Goal: Task Accomplishment & Management: Use online tool/utility

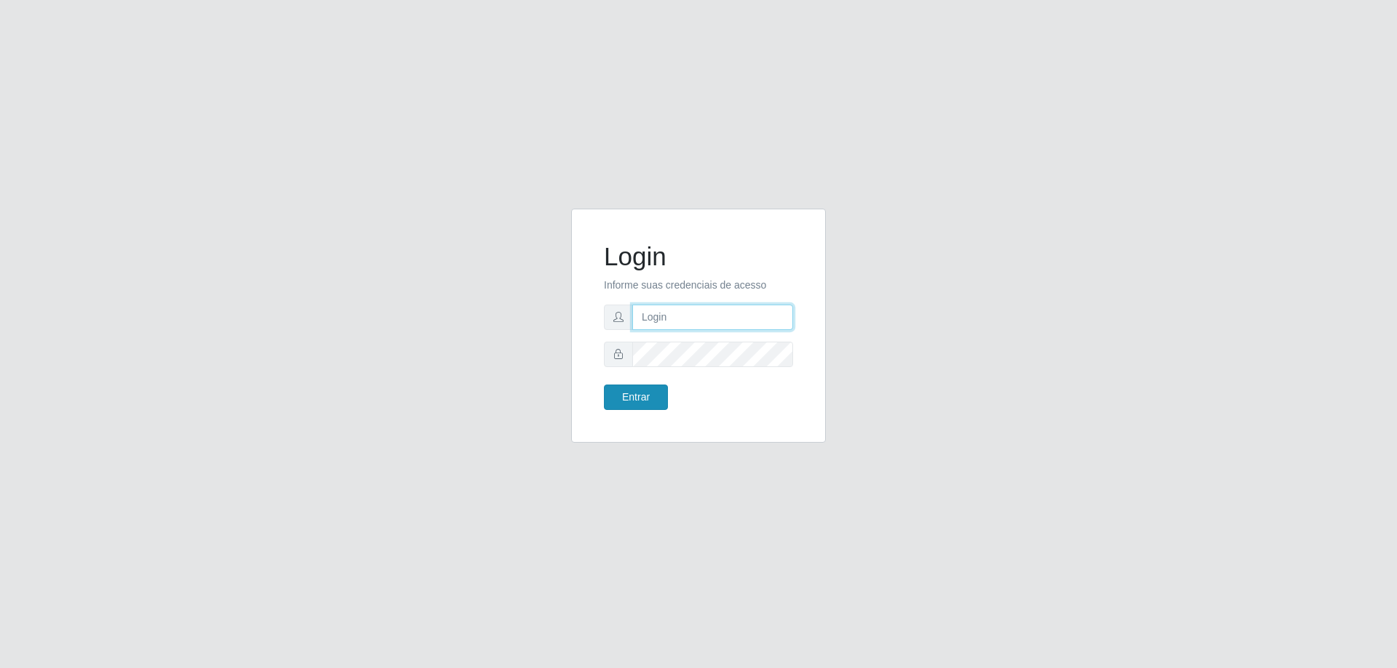
type input "mayara@frigomaster"
click at [641, 405] on button "Entrar" at bounding box center [636, 397] width 64 height 25
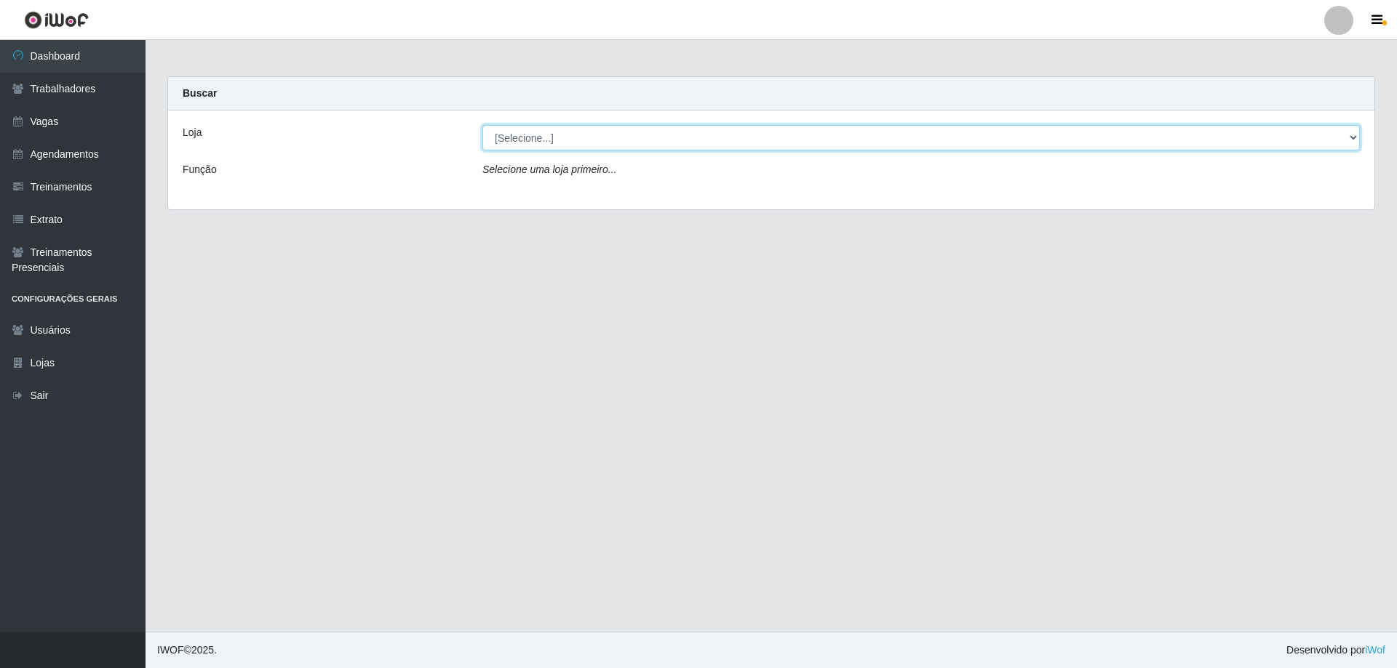
click at [745, 141] on select "[Selecione...] FrigoMaster" at bounding box center [920, 137] width 877 height 25
select select "392"
click at [482, 125] on select "[Selecione...] FrigoMaster" at bounding box center [920, 137] width 877 height 25
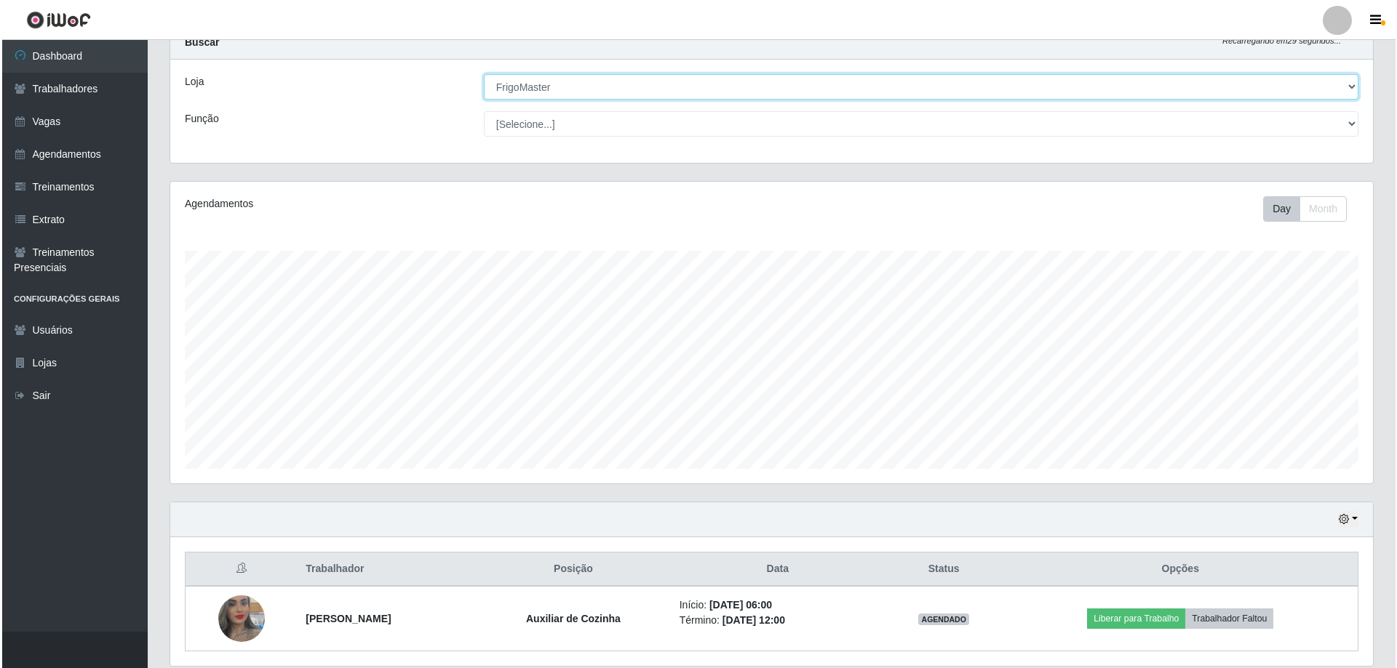
scroll to position [103, 0]
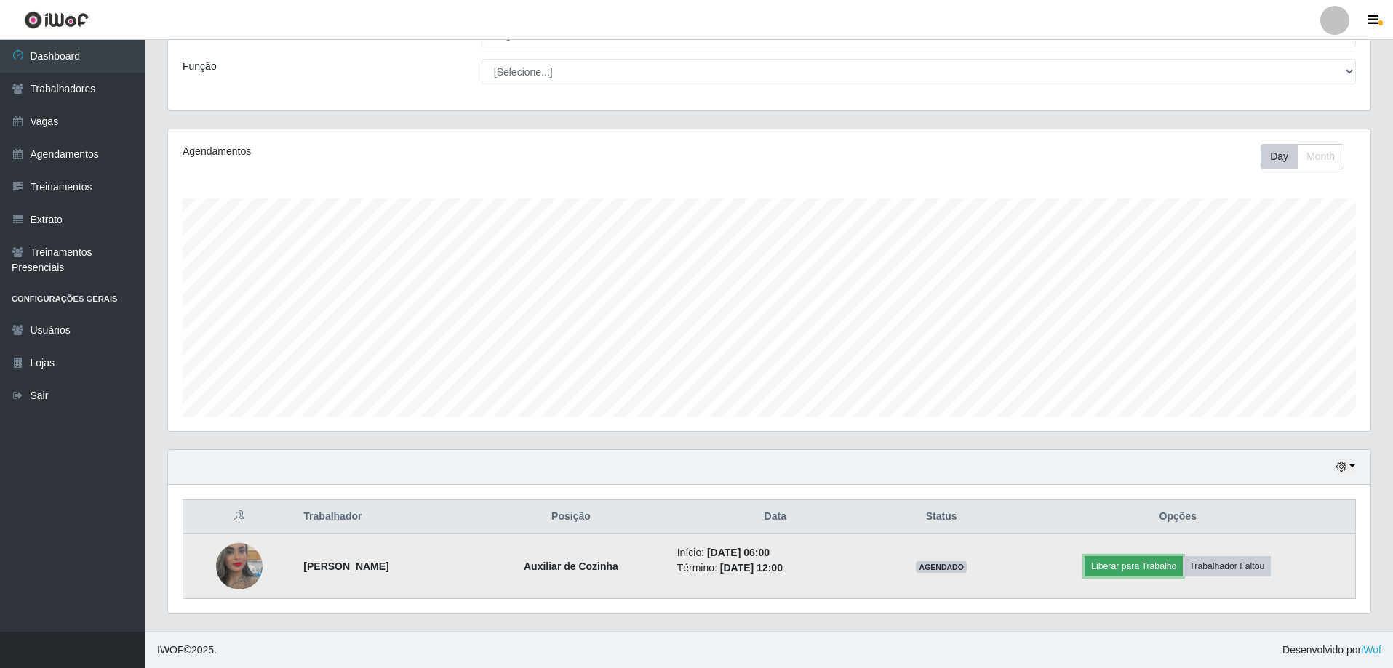
click at [1163, 570] on button "Liberar para Trabalho" at bounding box center [1134, 566] width 98 height 20
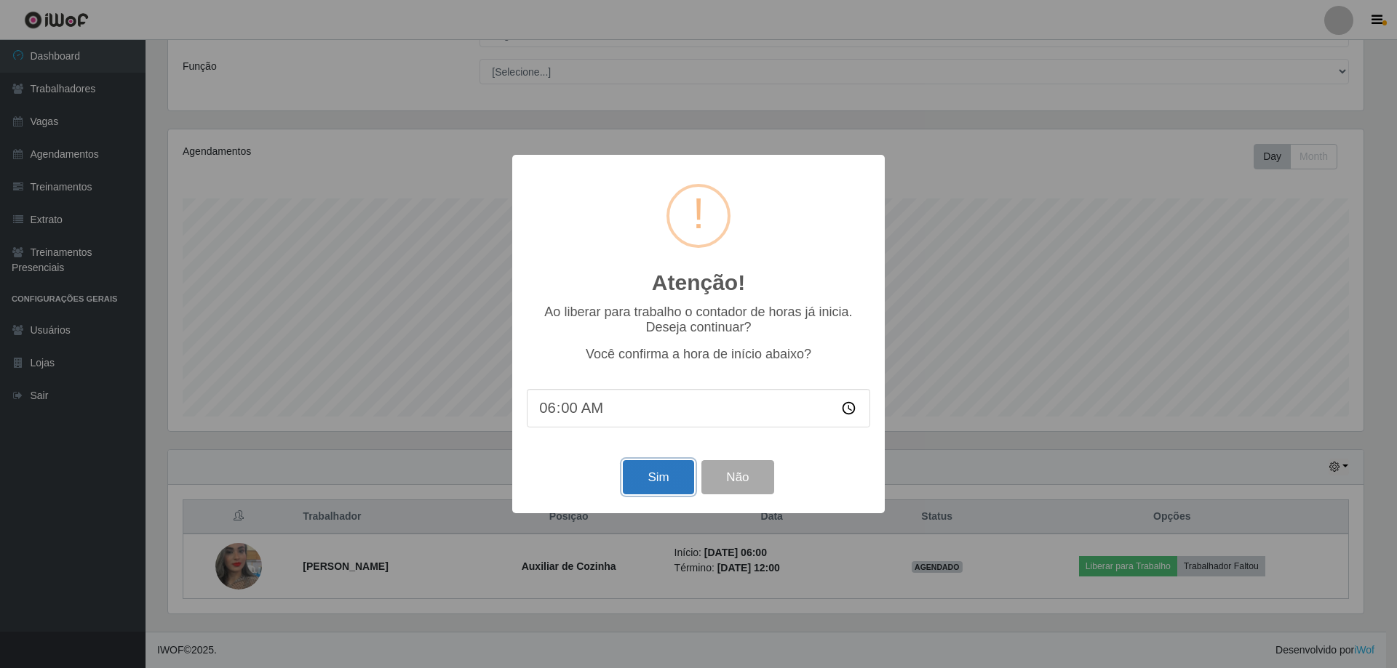
click at [642, 486] on button "Sim" at bounding box center [658, 477] width 71 height 34
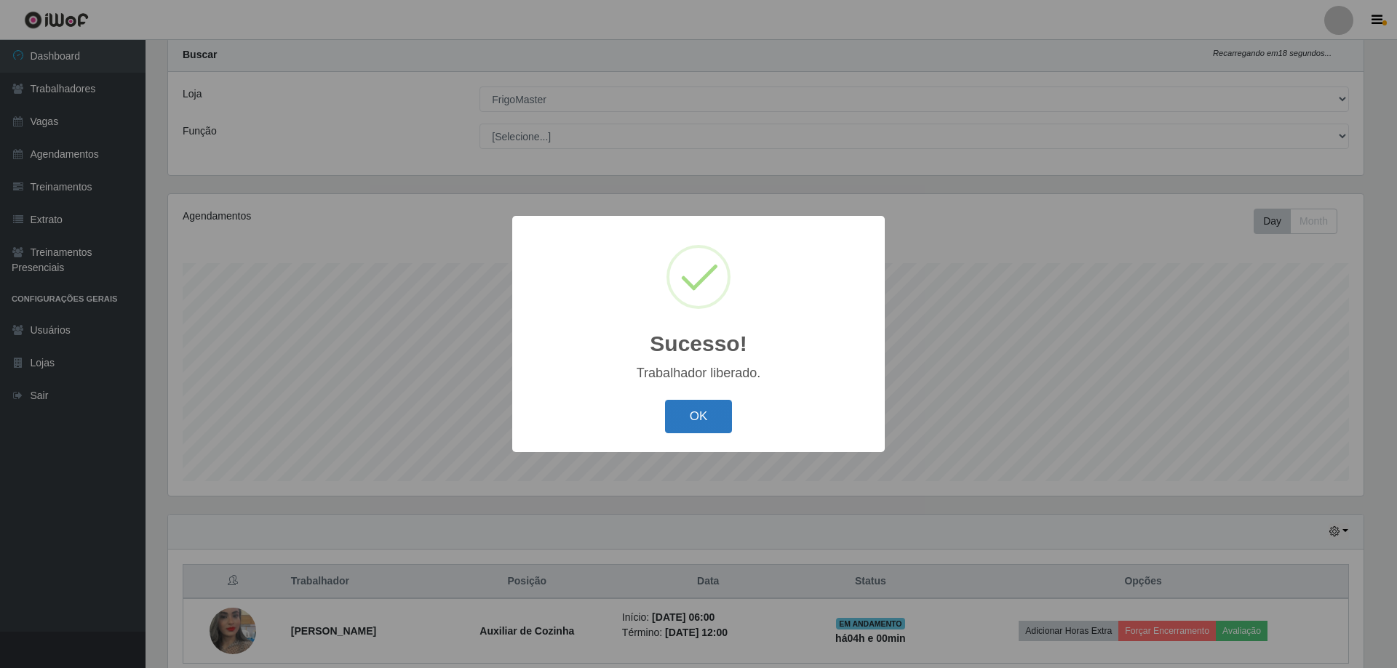
click at [676, 416] on button "OK" at bounding box center [699, 417] width 68 height 34
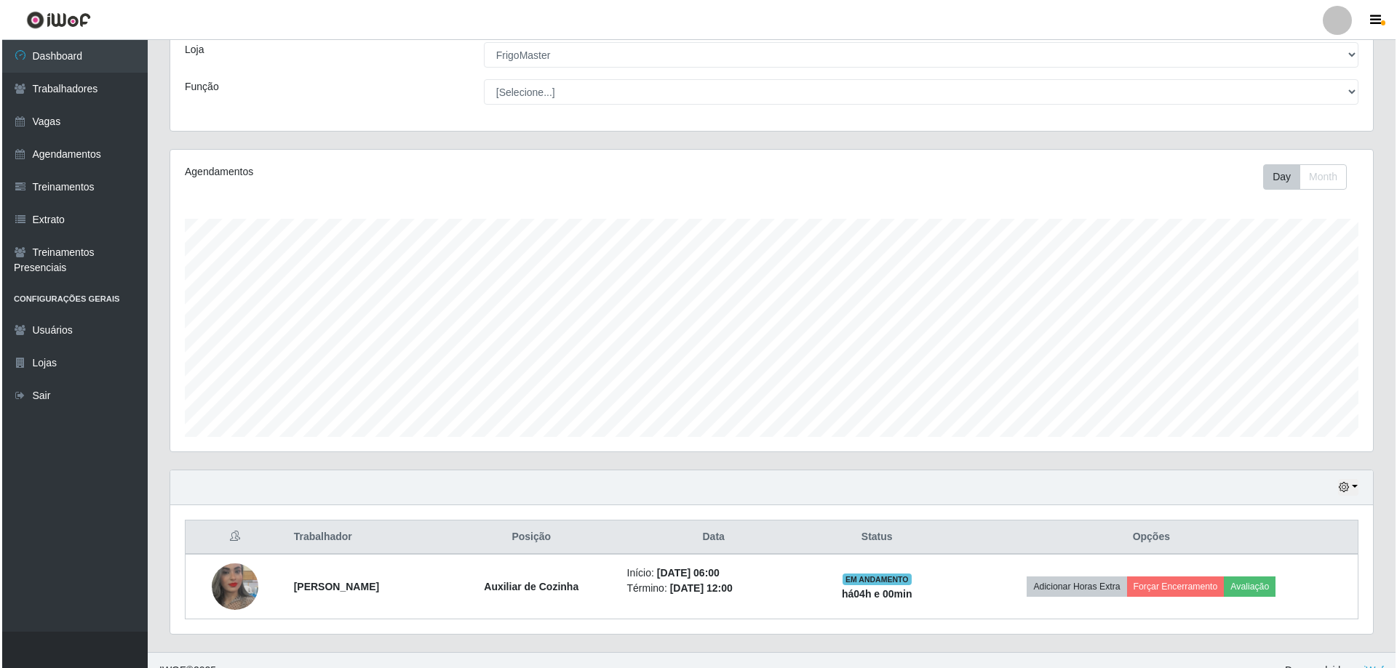
scroll to position [103, 0]
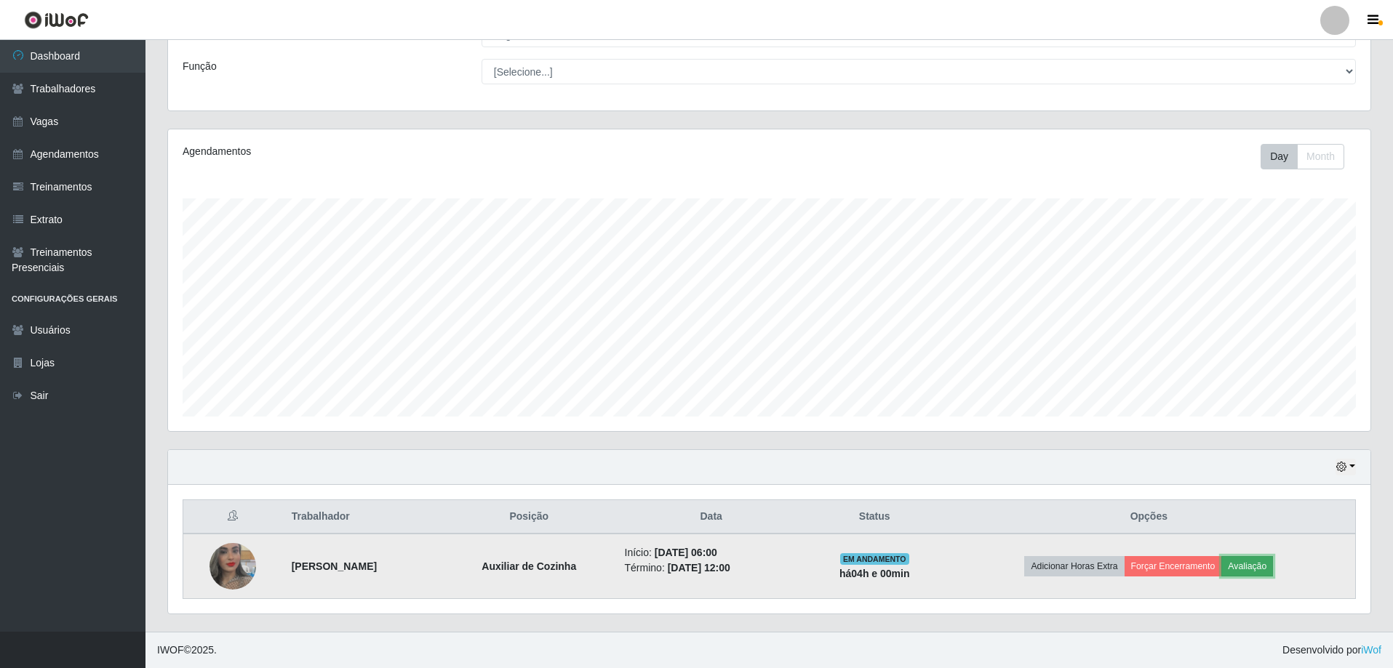
click at [1266, 564] on button "Avaliação" at bounding box center [1247, 566] width 52 height 20
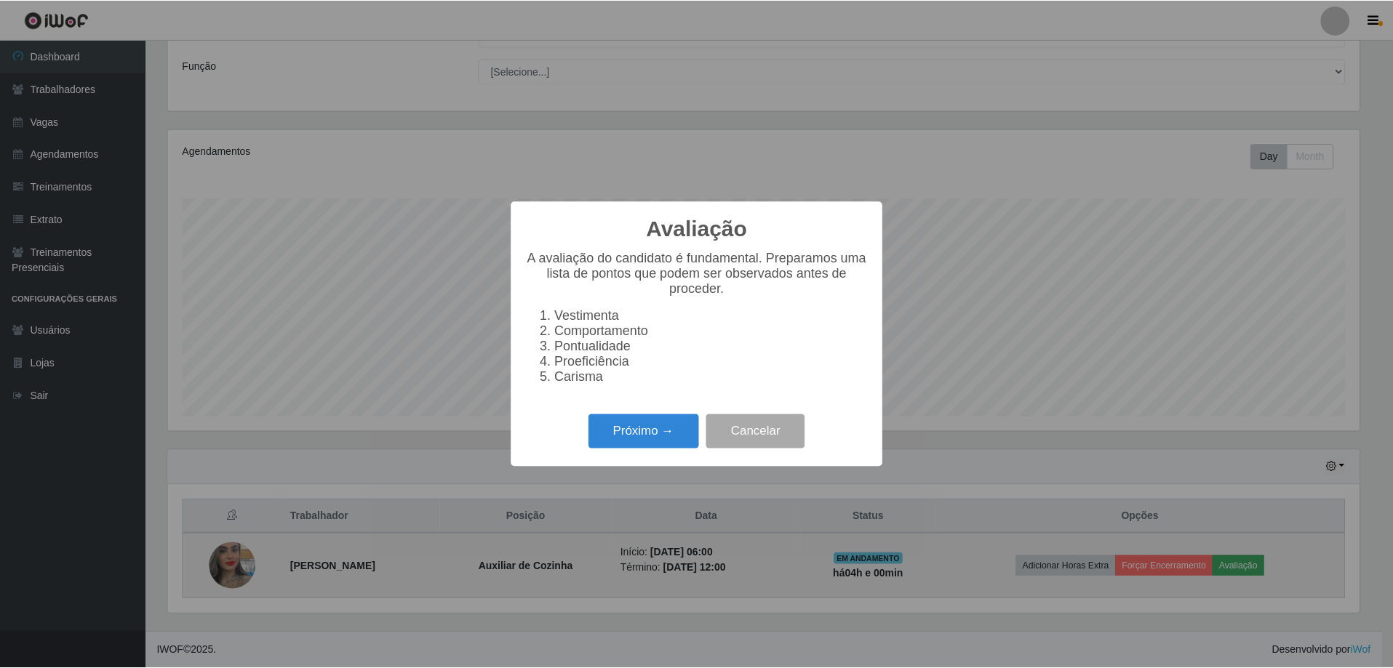
scroll to position [302, 1195]
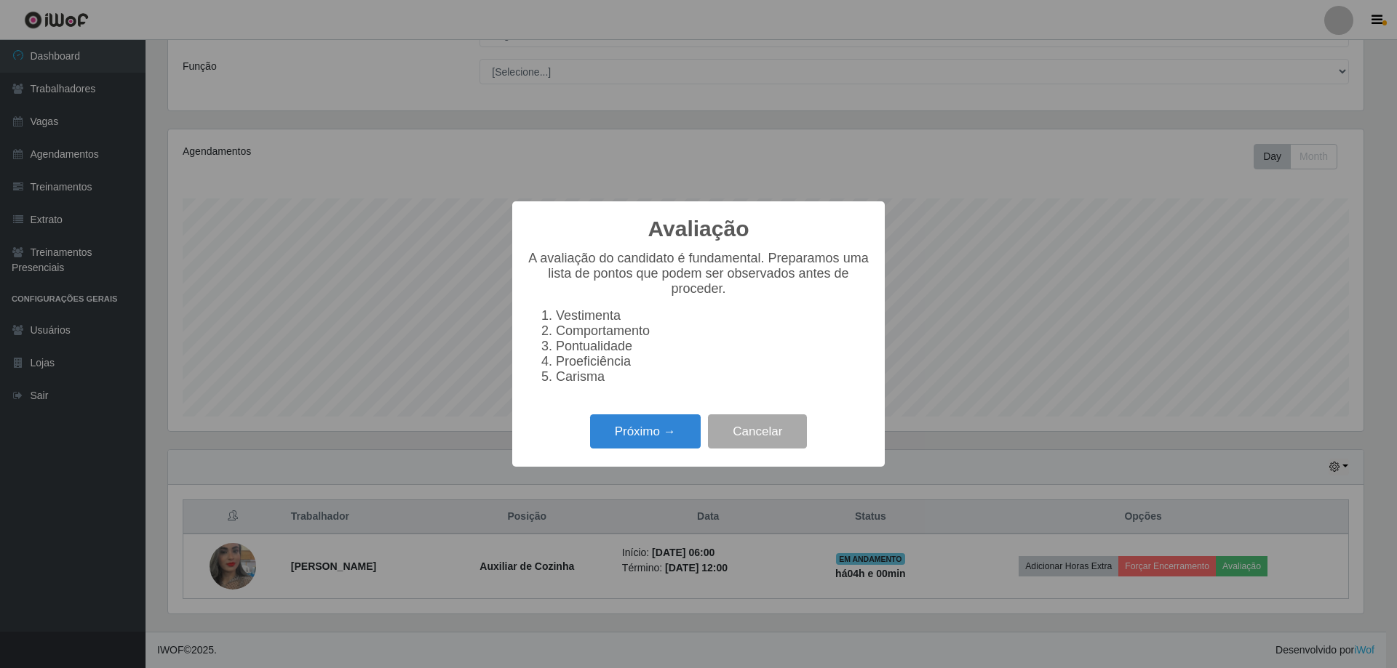
click at [1014, 349] on div "Avaliação × A avaliação do candidato é fundamental. Preparamos uma lista de pon…" at bounding box center [698, 334] width 1397 height 668
click at [791, 434] on button "Cancelar" at bounding box center [757, 432] width 99 height 34
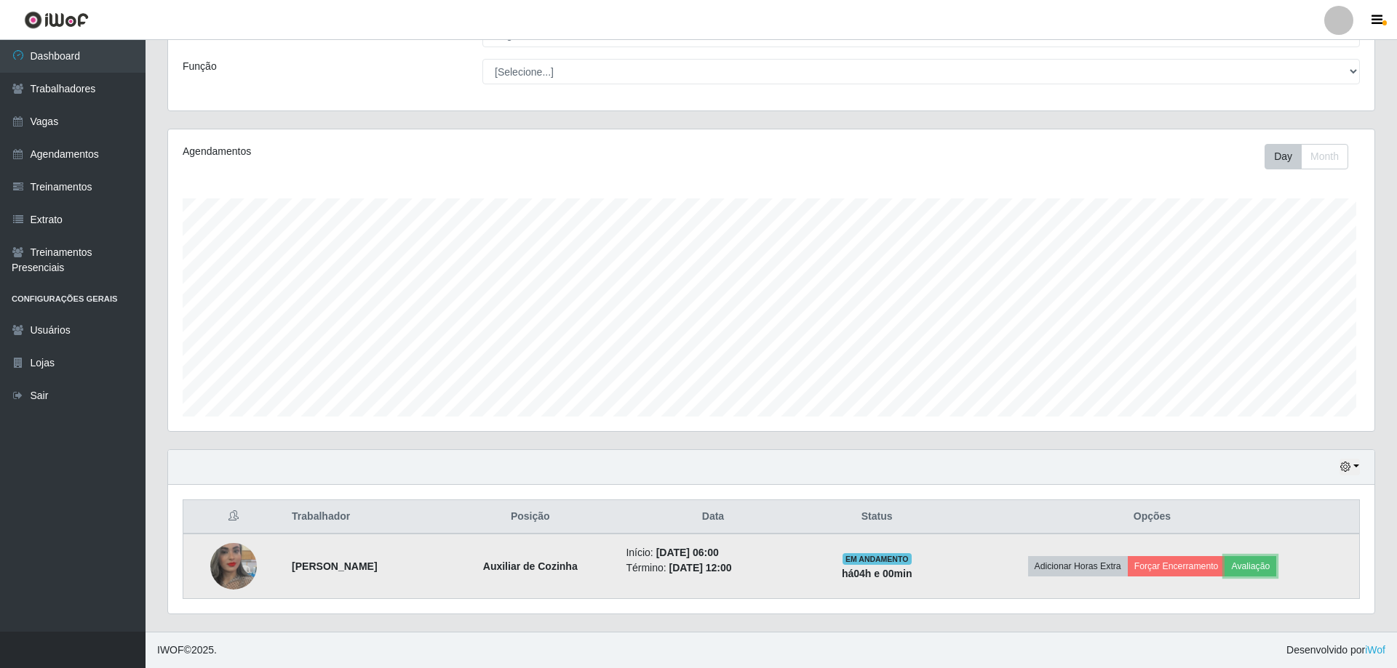
scroll to position [302, 1202]
click at [1267, 567] on button "Avaliação" at bounding box center [1247, 566] width 52 height 20
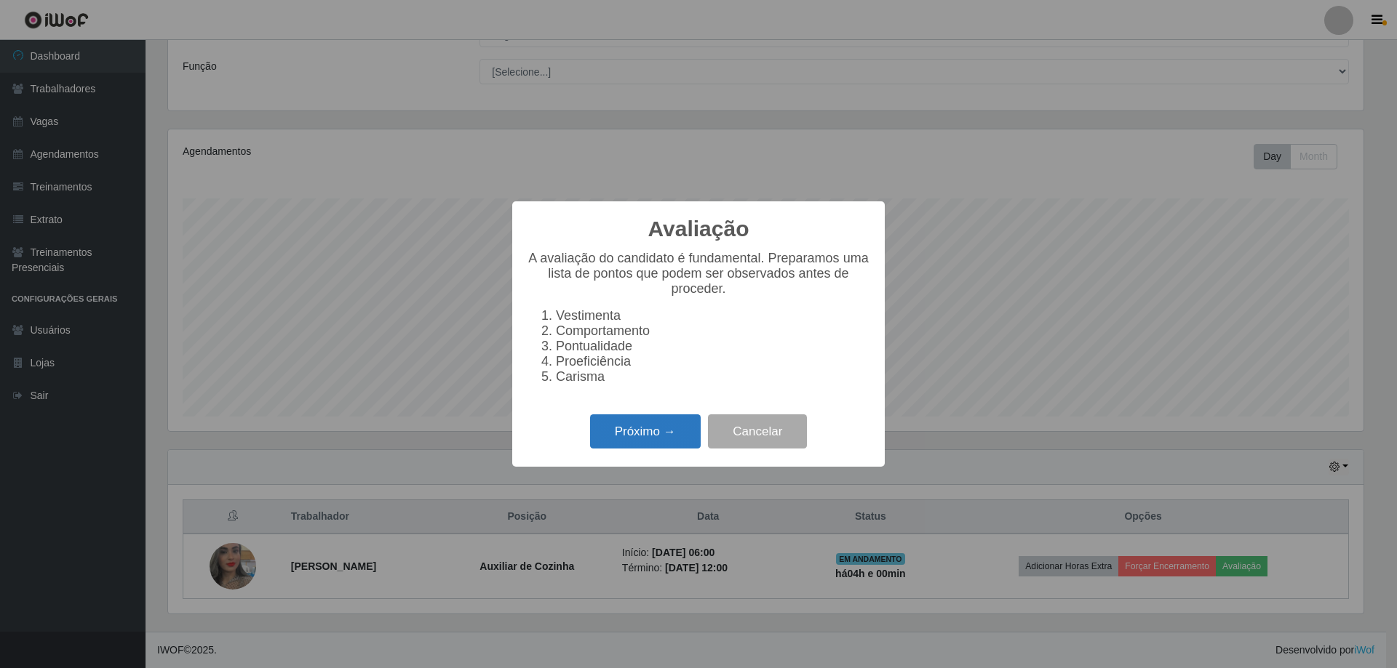
click at [623, 444] on button "Próximo →" at bounding box center [645, 432] width 111 height 34
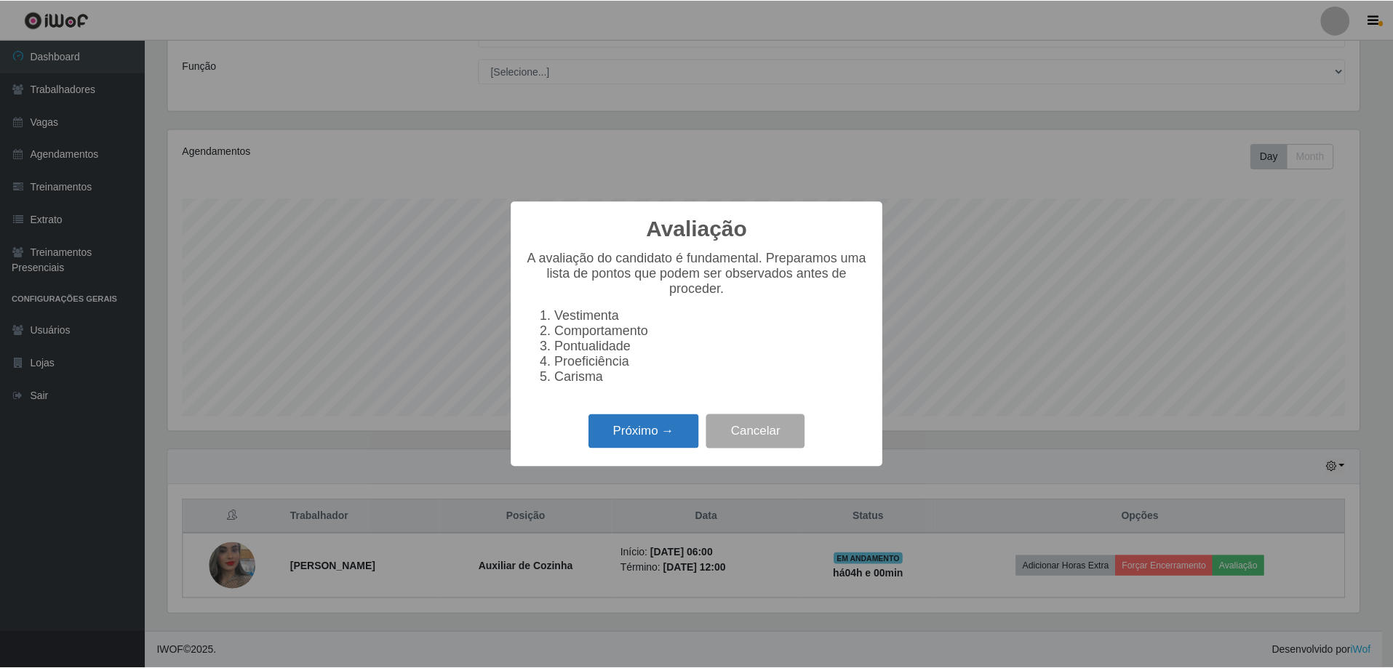
scroll to position [727090, 726197]
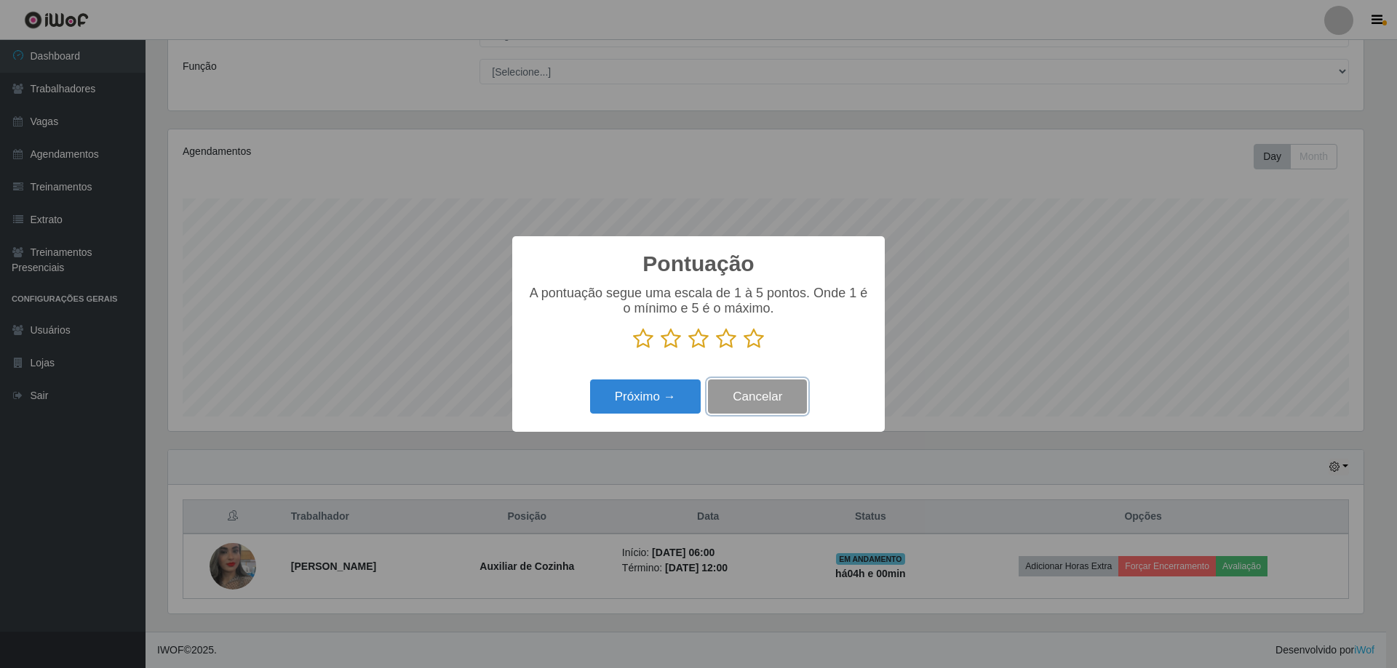
click at [757, 393] on button "Cancelar" at bounding box center [757, 397] width 99 height 34
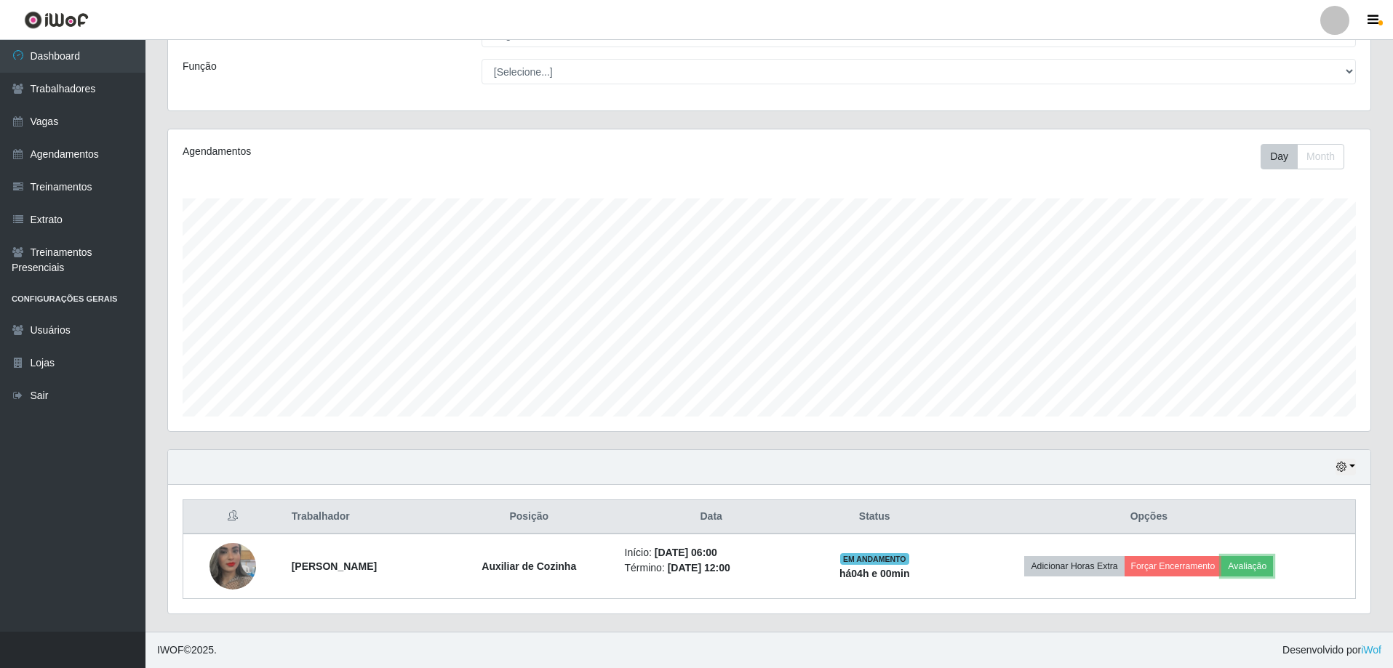
scroll to position [0, 0]
